Goal: Navigation & Orientation: Find specific page/section

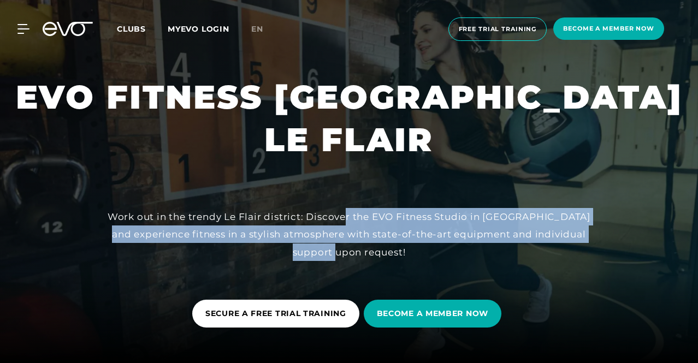
drag, startPoint x: 0, startPoint y: 0, endPoint x: 373, endPoint y: 252, distance: 450.0
click at [373, 252] on font "Work out in the trendy Le Flair district: Discover the EVO Fitness Studio in [G…" at bounding box center [349, 234] width 483 height 46
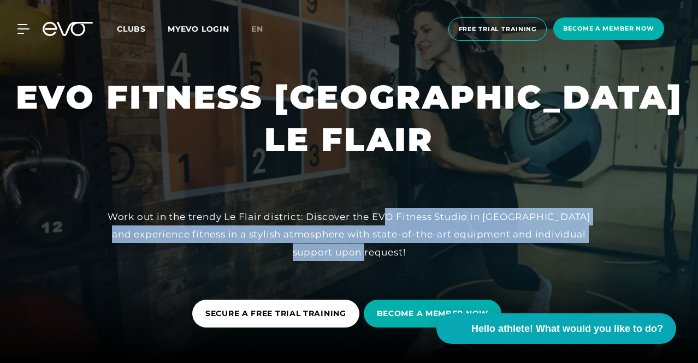
drag, startPoint x: 403, startPoint y: 252, endPoint x: 402, endPoint y: 214, distance: 38.2
click at [402, 214] on font "Work out in the trendy Le Flair district: Discover the EVO Fitness Studio in [G…" at bounding box center [349, 234] width 483 height 46
drag, startPoint x: 402, startPoint y: 214, endPoint x: 423, endPoint y: 253, distance: 44.9
click at [423, 253] on div "Work out in the trendy Le Flair district: Discover the EVO Fitness Studio in [G…" at bounding box center [349, 234] width 492 height 53
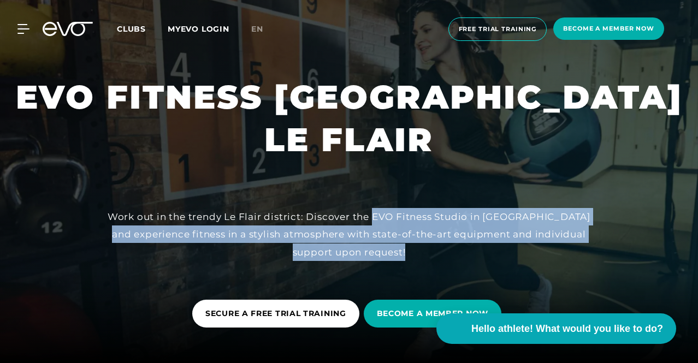
click at [423, 253] on div "Work out in the trendy Le Flair district: Discover the EVO Fitness Studio in [G…" at bounding box center [349, 234] width 492 height 53
drag, startPoint x: 423, startPoint y: 253, endPoint x: 402, endPoint y: 210, distance: 48.4
click at [402, 210] on div "Work out in the trendy Le Flair district: Discover the EVO Fitness Studio in [G…" at bounding box center [349, 234] width 492 height 53
drag, startPoint x: 402, startPoint y: 210, endPoint x: 423, endPoint y: 250, distance: 44.9
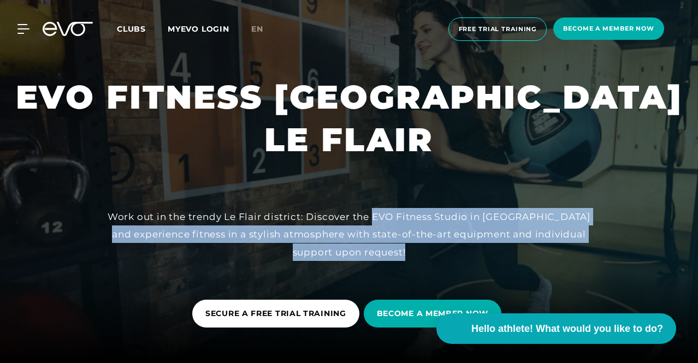
click at [423, 250] on div "Work out in the trendy Le Flair district: Discover the EVO Fitness Studio in [G…" at bounding box center [349, 234] width 492 height 53
drag, startPoint x: 423, startPoint y: 250, endPoint x: 423, endPoint y: 217, distance: 32.8
click at [423, 217] on div "Work out in the trendy Le Flair district: Discover the EVO Fitness Studio in [G…" at bounding box center [349, 234] width 492 height 53
click at [423, 217] on font "Work out in the trendy Le Flair district: Discover the EVO Fitness Studio in [G…" at bounding box center [349, 234] width 483 height 46
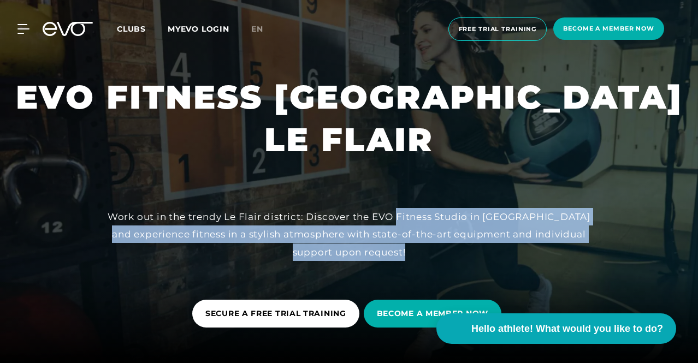
drag, startPoint x: 423, startPoint y: 217, endPoint x: 422, endPoint y: 251, distance: 34.4
click at [422, 251] on div "Work out in the trendy Le Flair district: Discover the EVO Fitness Studio in [G…" at bounding box center [349, 234] width 492 height 53
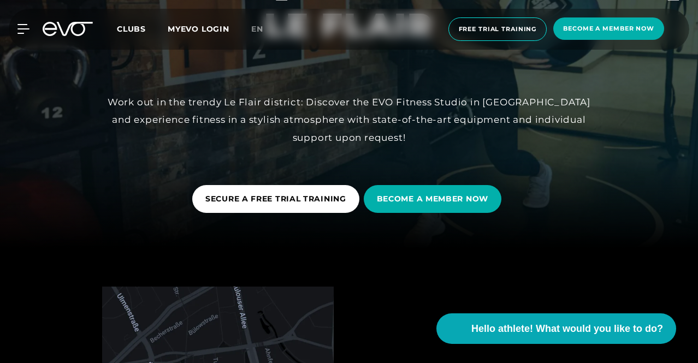
scroll to position [382, 0]
